Goal: Task Accomplishment & Management: Complete application form

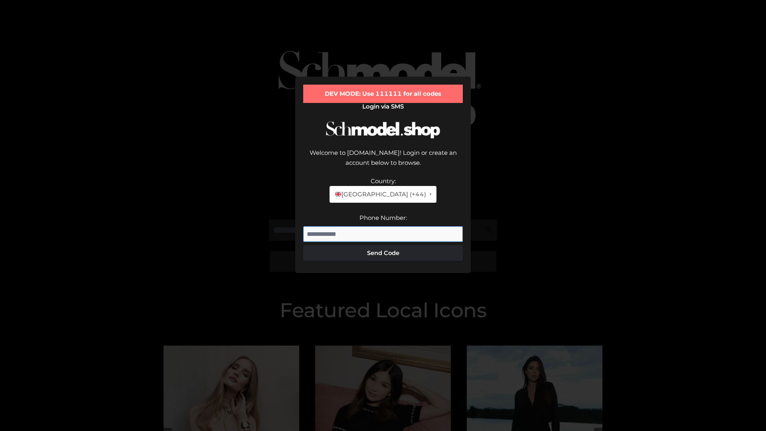
click at [383, 226] on input "Phone Number:" at bounding box center [383, 234] width 160 height 16
type input "**********"
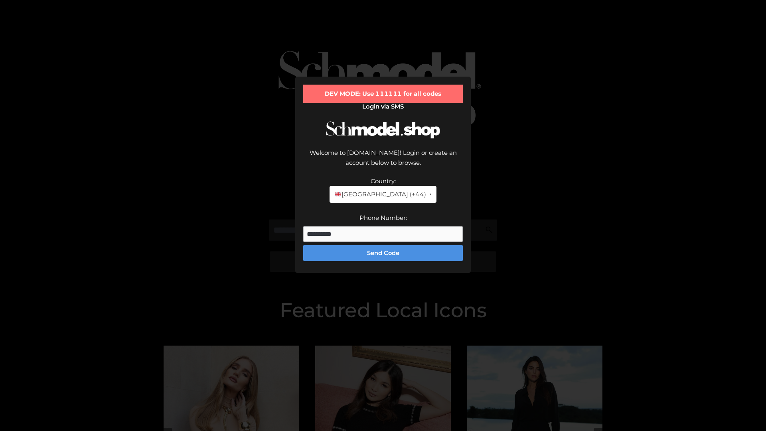
click at [383, 245] on button "Send Code" at bounding box center [383, 253] width 160 height 16
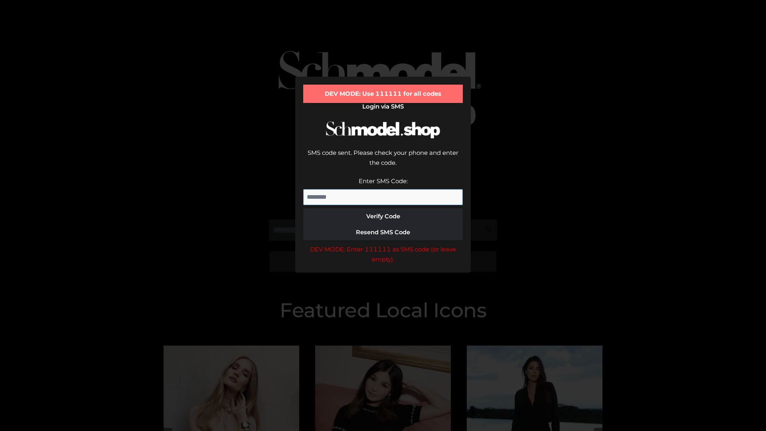
click at [383, 189] on input "Enter SMS Code:" at bounding box center [383, 197] width 160 height 16
type input "******"
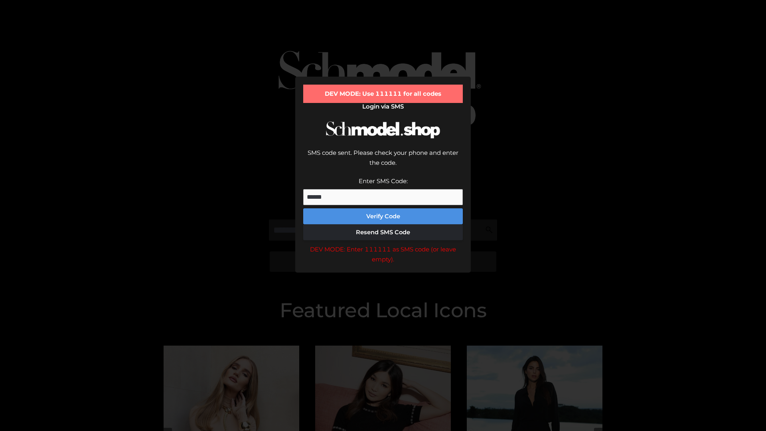
click at [383, 208] on button "Verify Code" at bounding box center [383, 216] width 160 height 16
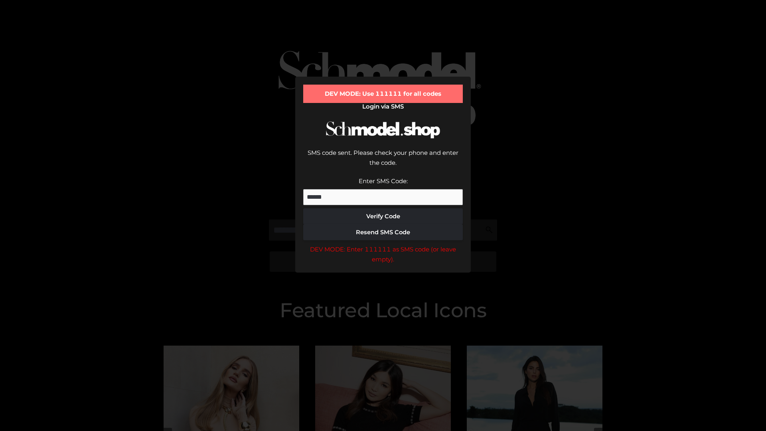
click at [383, 244] on div "DEV MODE: Enter 111111 as SMS code (or leave empty)." at bounding box center [383, 254] width 160 height 20
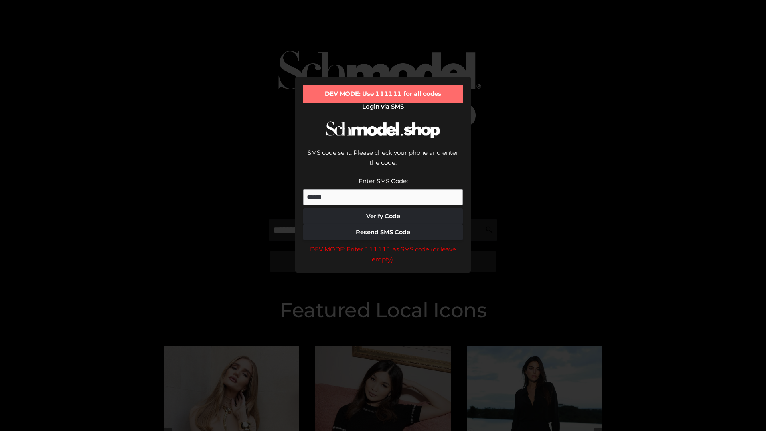
click at [383, 244] on div "DEV MODE: Enter 111111 as SMS code (or leave empty)." at bounding box center [383, 254] width 160 height 20
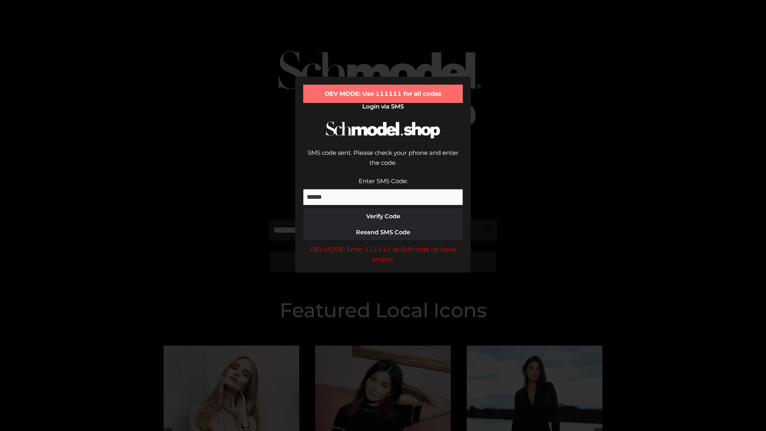
click at [383, 244] on div "DEV MODE: Enter 111111 as SMS code (or leave empty)." at bounding box center [383, 254] width 160 height 20
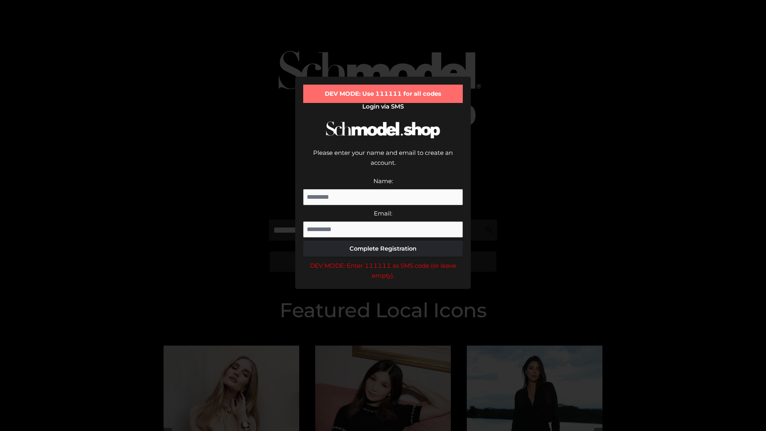
click at [383, 261] on div "DEV MODE: Enter 111111 as SMS code (or leave empty)." at bounding box center [383, 271] width 160 height 20
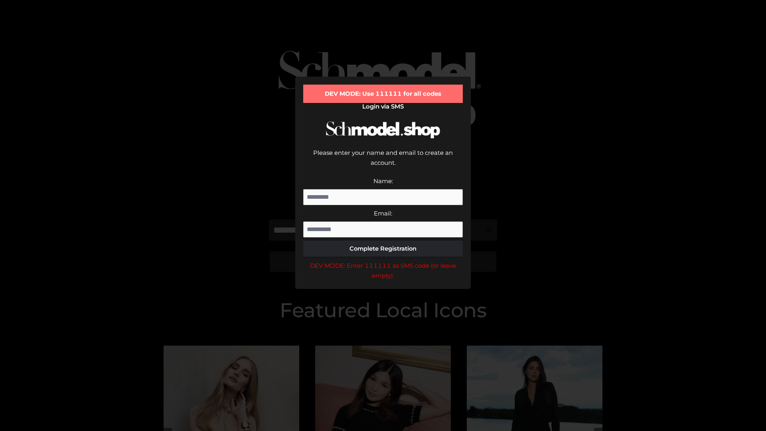
click at [383, 261] on div "DEV MODE: Enter 111111 as SMS code (or leave empty)." at bounding box center [383, 271] width 160 height 20
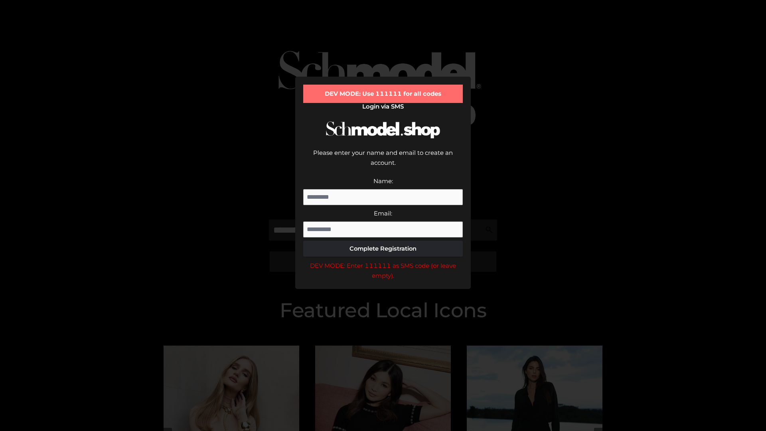
click at [383, 261] on div "DEV MODE: Enter 111111 as SMS code (or leave empty)." at bounding box center [383, 271] width 160 height 20
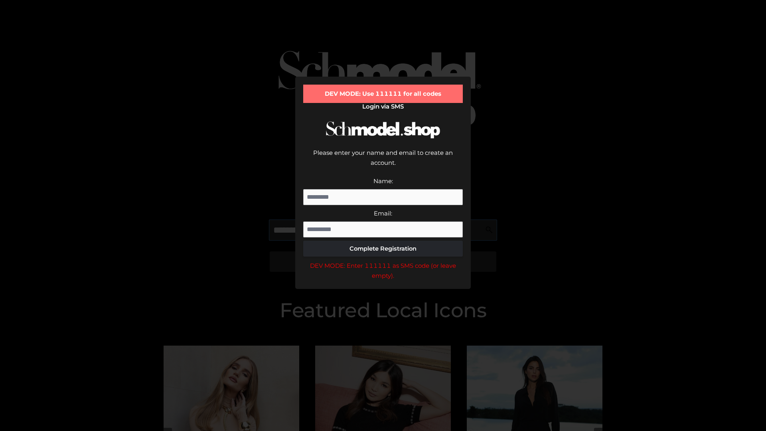
scroll to position [0, 20]
click at [383, 261] on div "DEV MODE: Enter 111111 as SMS code (or leave empty)." at bounding box center [383, 271] width 160 height 20
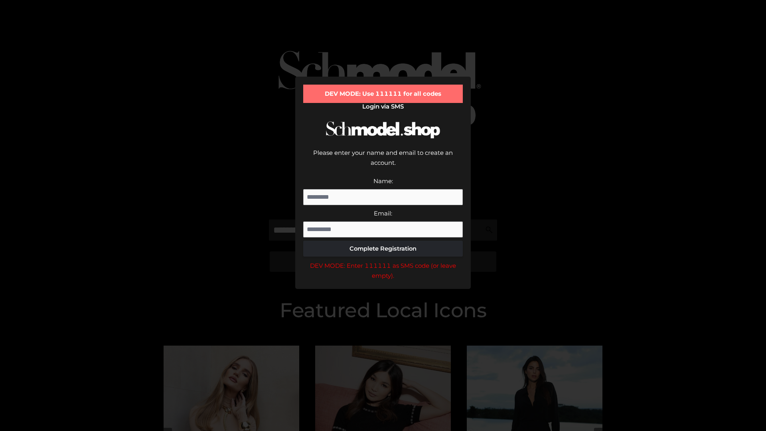
click at [383, 261] on div "DEV MODE: Enter 111111 as SMS code (or leave empty)." at bounding box center [383, 271] width 160 height 20
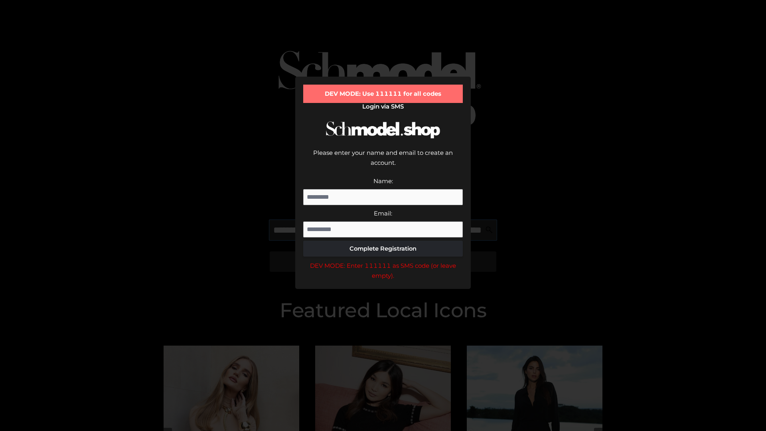
scroll to position [0, 70]
click at [383, 261] on div "DEV MODE: Enter 111111 as SMS code (or leave empty)." at bounding box center [383, 271] width 160 height 20
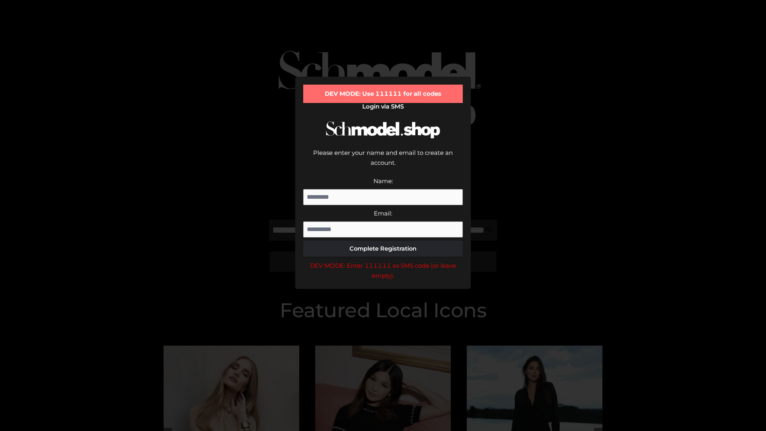
click at [383, 261] on div "DEV MODE: Enter 111111 as SMS code (or leave empty)." at bounding box center [383, 271] width 160 height 20
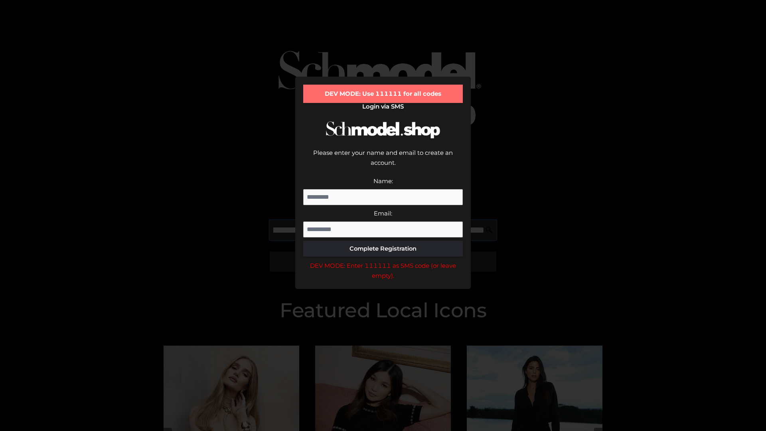
scroll to position [0, 116]
click at [383, 261] on div "DEV MODE: Enter 111111 as SMS code (or leave empty)." at bounding box center [383, 271] width 160 height 20
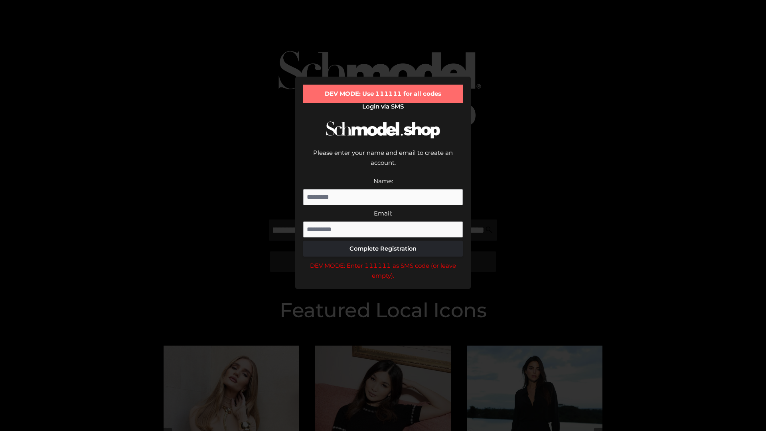
click at [383, 261] on div "DEV MODE: Enter 111111 as SMS code (or leave empty)." at bounding box center [383, 271] width 160 height 20
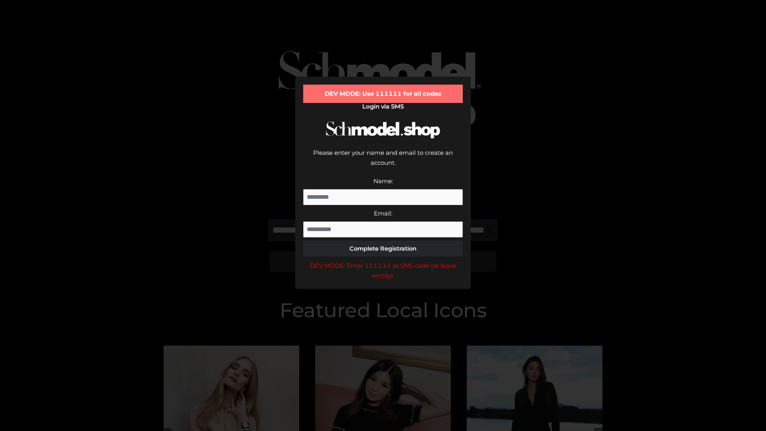
scroll to position [0, 164]
click at [383, 261] on div "DEV MODE: Enter 111111 as SMS code (or leave empty)." at bounding box center [383, 271] width 160 height 20
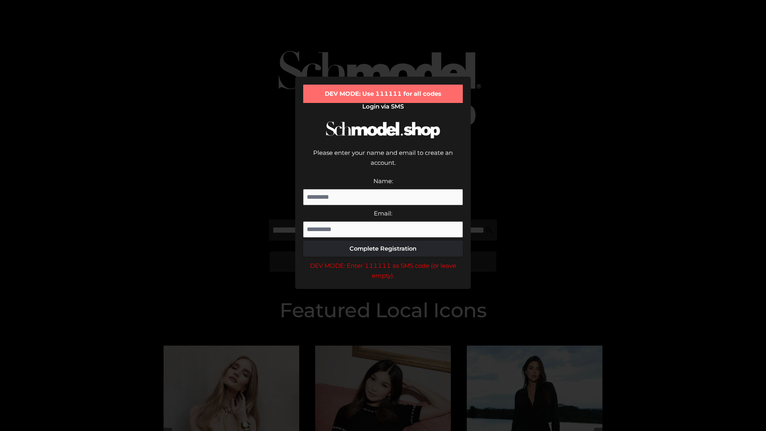
click at [383, 261] on div "DEV MODE: Enter 111111 as SMS code (or leave empty)." at bounding box center [383, 271] width 160 height 20
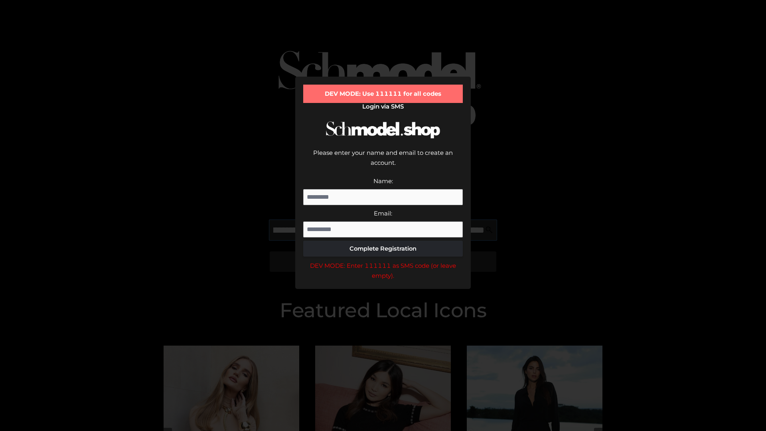
scroll to position [0, 214]
click at [383, 261] on div "DEV MODE: Enter 111111 as SMS code (or leave empty)." at bounding box center [383, 271] width 160 height 20
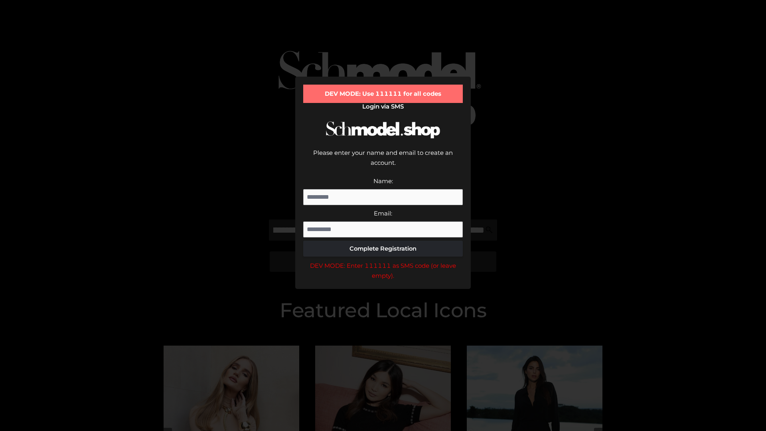
click at [383, 261] on div "DEV MODE: Enter 111111 as SMS code (or leave empty)." at bounding box center [383, 271] width 160 height 20
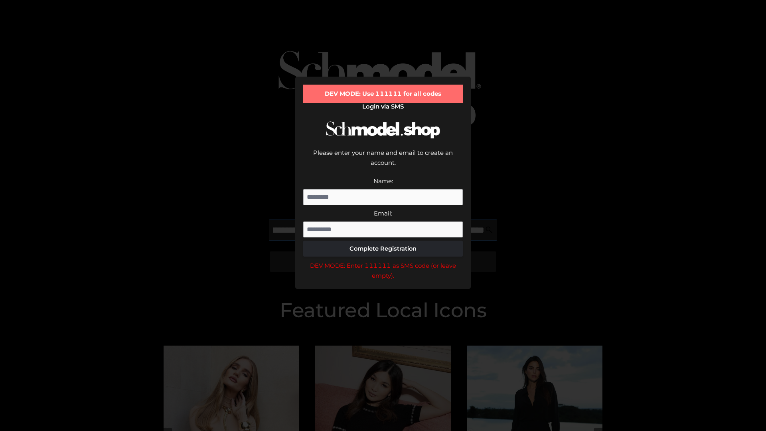
scroll to position [0, 260]
click at [383, 261] on div "DEV MODE: Enter 111111 as SMS code (or leave empty)." at bounding box center [383, 271] width 160 height 20
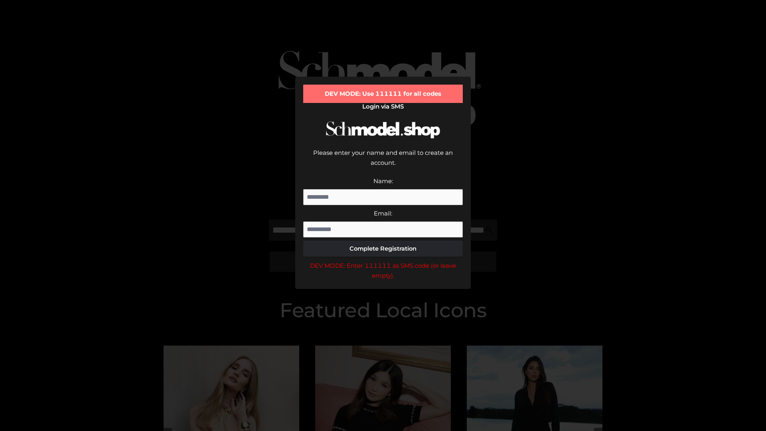
click at [383, 261] on div "DEV MODE: Enter 111111 as SMS code (or leave empty)." at bounding box center [383, 271] width 160 height 20
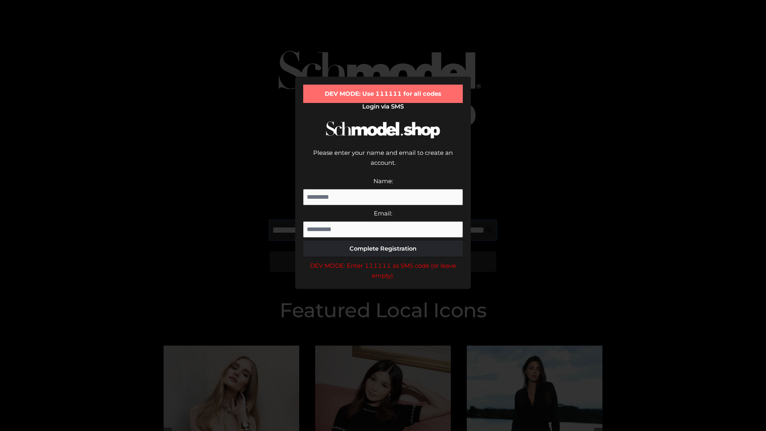
scroll to position [0, 309]
click at [383, 261] on div "DEV MODE: Enter 111111 as SMS code (or leave empty)." at bounding box center [383, 271] width 160 height 20
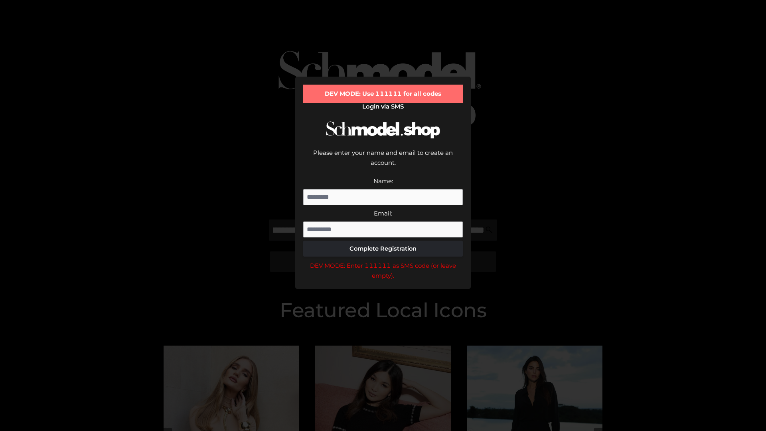
click at [383, 261] on div "DEV MODE: Enter 111111 as SMS code (or leave empty)." at bounding box center [383, 271] width 160 height 20
type input "**********"
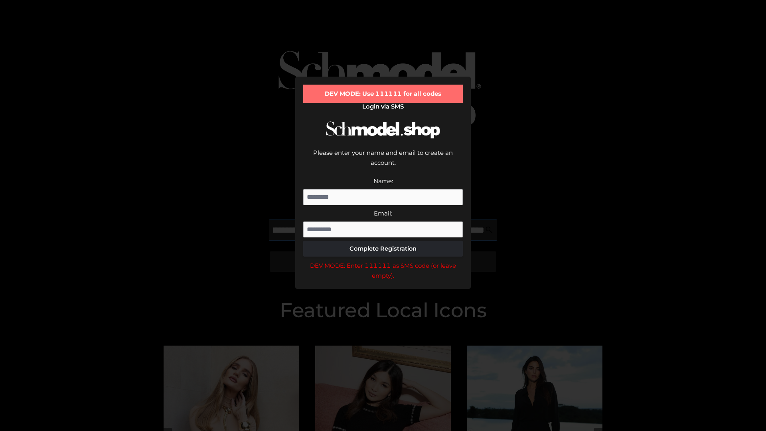
scroll to position [0, 347]
